Goal: Check status: Check status

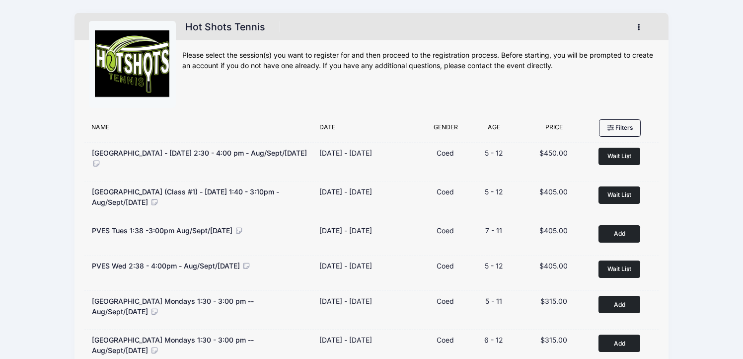
click at [633, 27] on button "button" at bounding box center [640, 26] width 27 height 17
click at [579, 53] on link "My Account" at bounding box center [592, 51] width 115 height 19
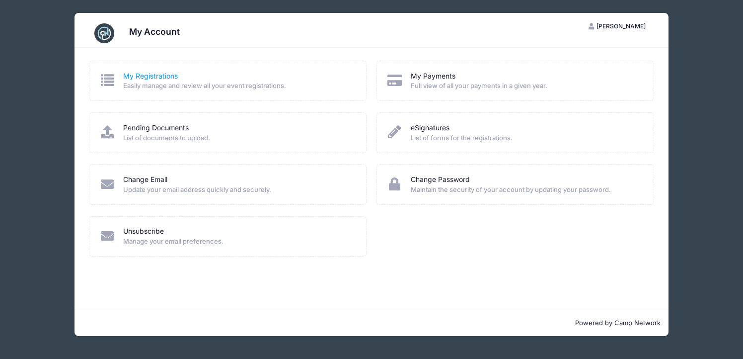
click at [177, 74] on link "My Registrations" at bounding box center [150, 76] width 55 height 10
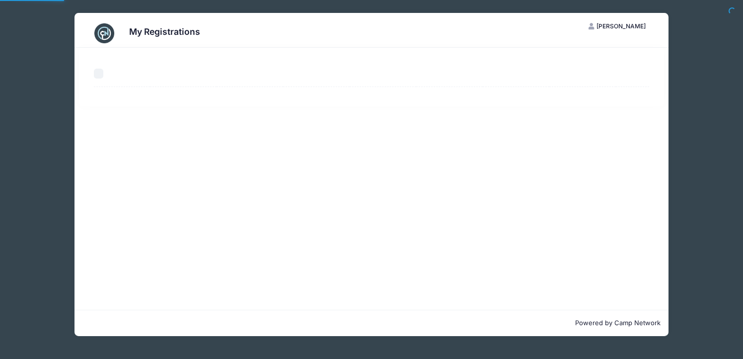
select select "50"
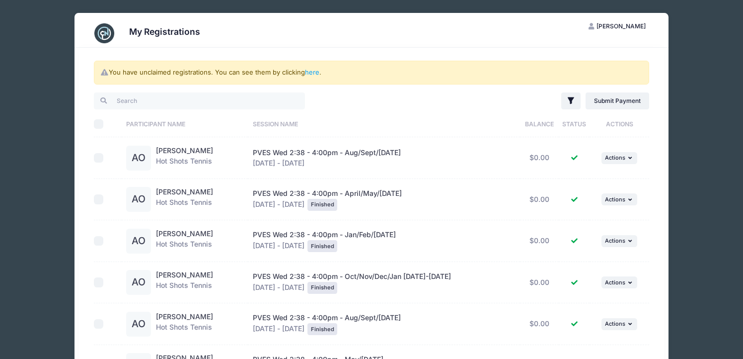
click at [140, 148] on div "AO" at bounding box center [138, 158] width 25 height 25
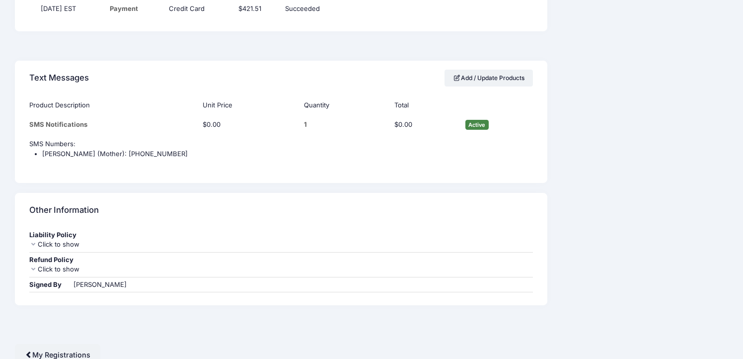
scroll to position [826, 0]
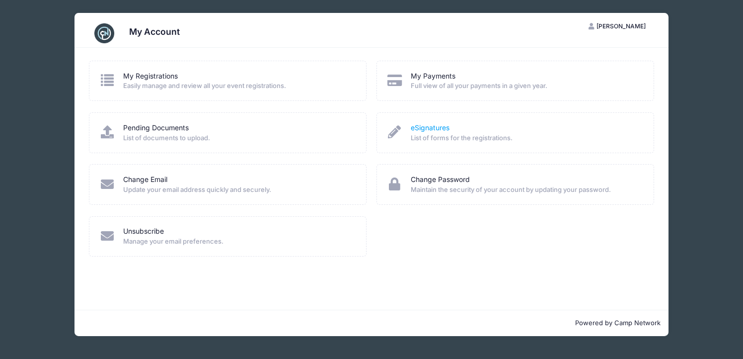
click at [435, 127] on link "eSignatures" at bounding box center [430, 128] width 39 height 10
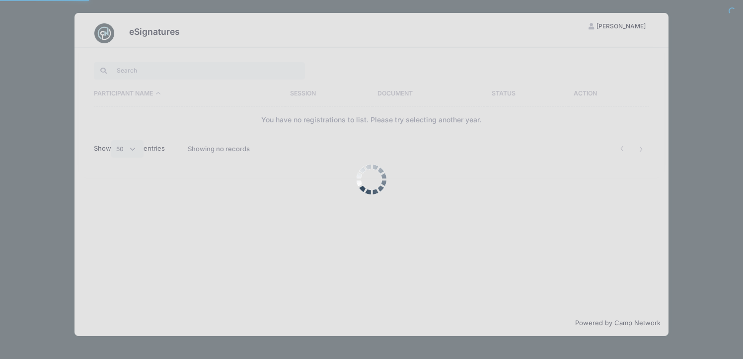
select select "50"
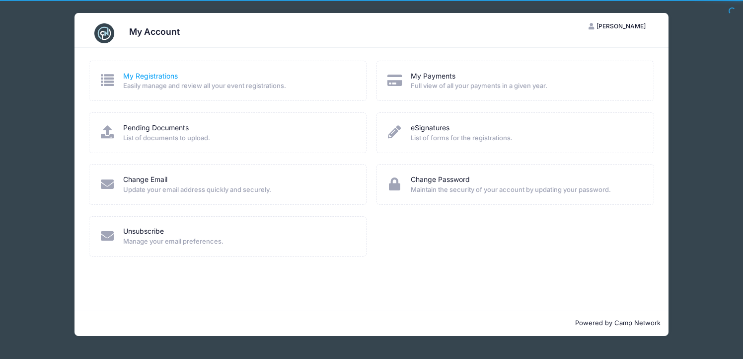
click at [143, 74] on link "My Registrations" at bounding box center [150, 76] width 55 height 10
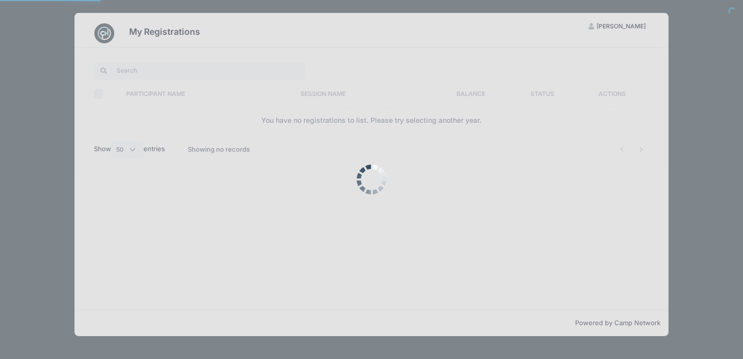
select select "50"
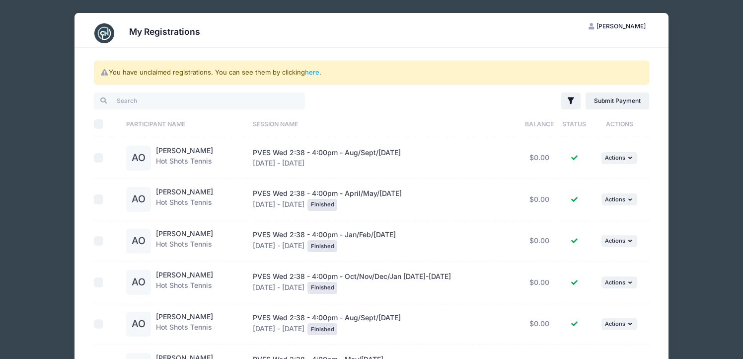
click at [180, 158] on div "Amilia Opper Hot Shots Tennis" at bounding box center [184, 158] width 57 height 25
click at [130, 155] on div "AO" at bounding box center [138, 158] width 25 height 25
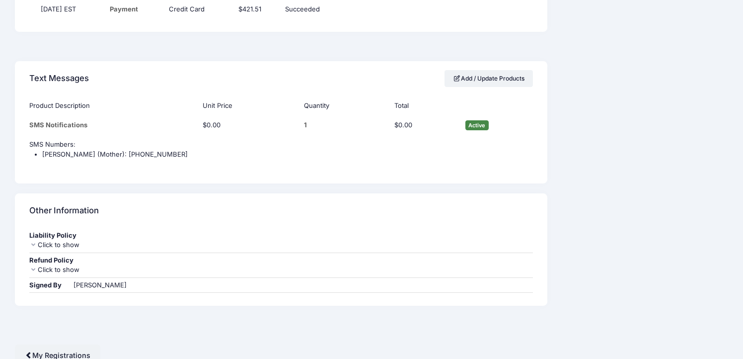
scroll to position [826, 0]
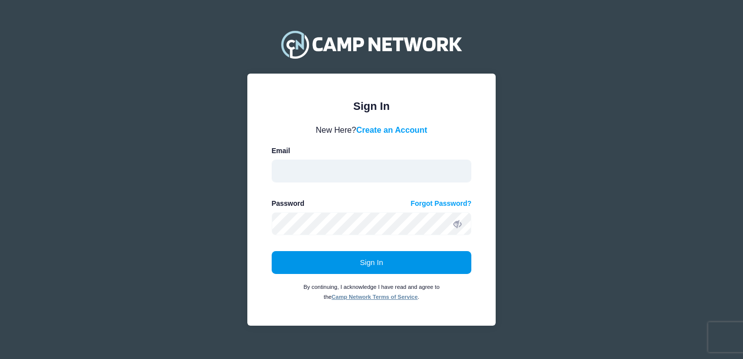
type input "karina.opper@gmail.com"
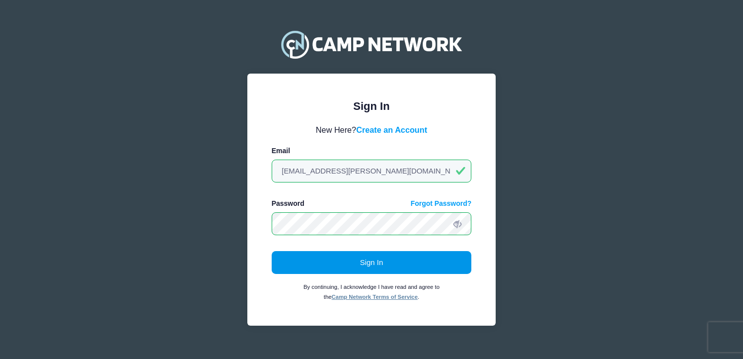
click at [345, 259] on button "Sign In" at bounding box center [372, 262] width 200 height 23
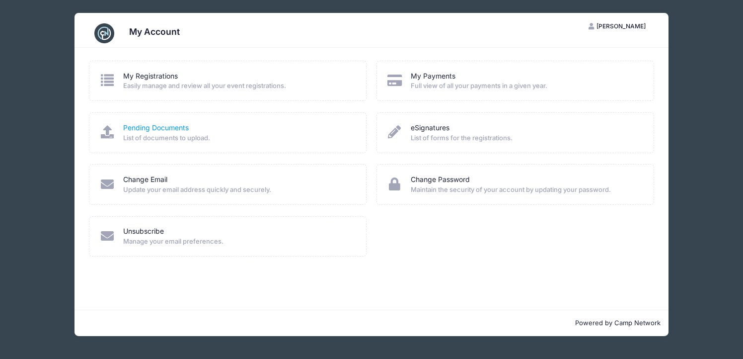
click at [175, 130] on link "Pending Documents" at bounding box center [156, 128] width 66 height 10
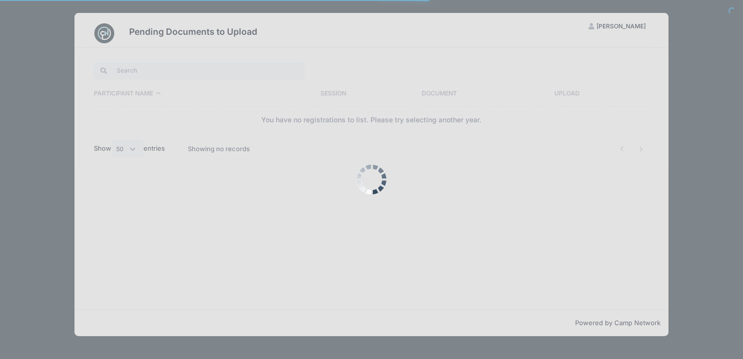
select select "50"
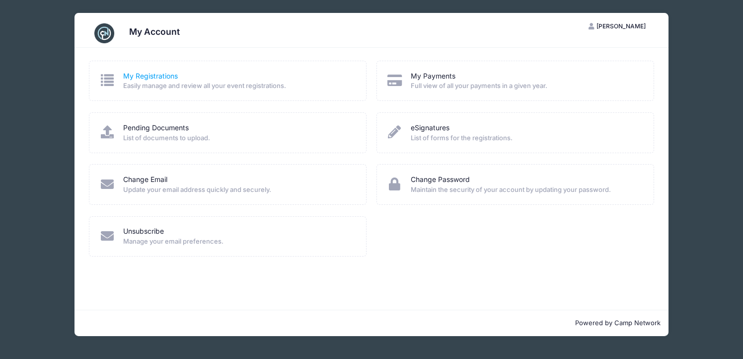
click at [145, 75] on link "My Registrations" at bounding box center [150, 76] width 55 height 10
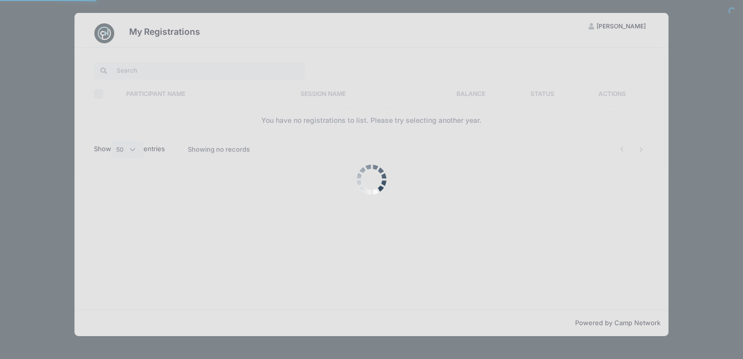
select select "50"
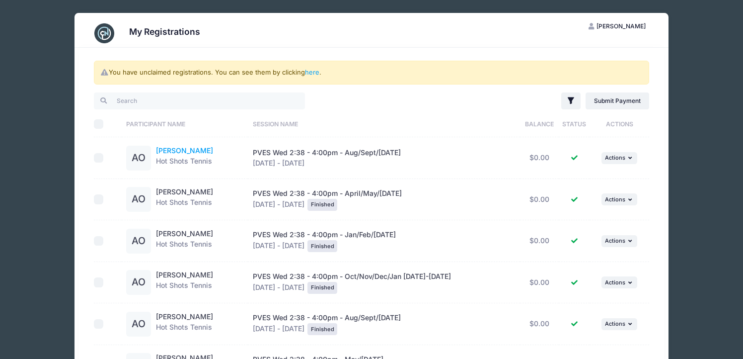
click at [186, 151] on link "[PERSON_NAME]" at bounding box center [184, 150] width 57 height 8
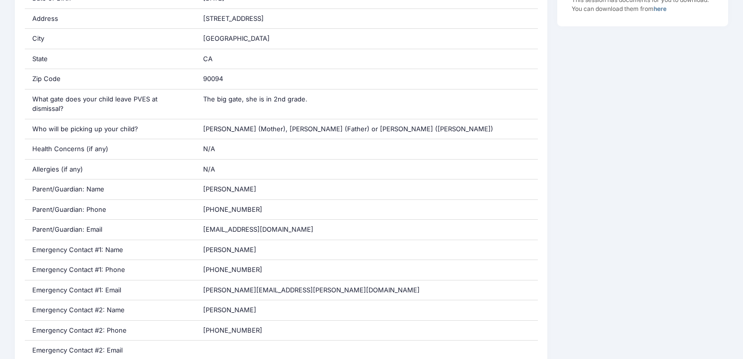
scroll to position [303, 0]
